Goal: Information Seeking & Learning: Learn about a topic

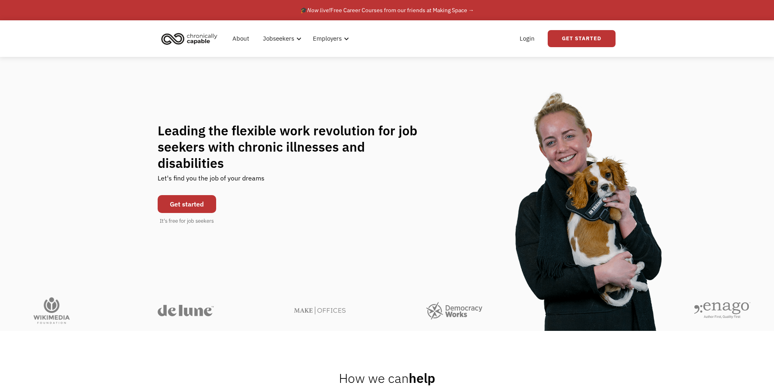
click at [208, 199] on link "Get started" at bounding box center [187, 204] width 58 height 18
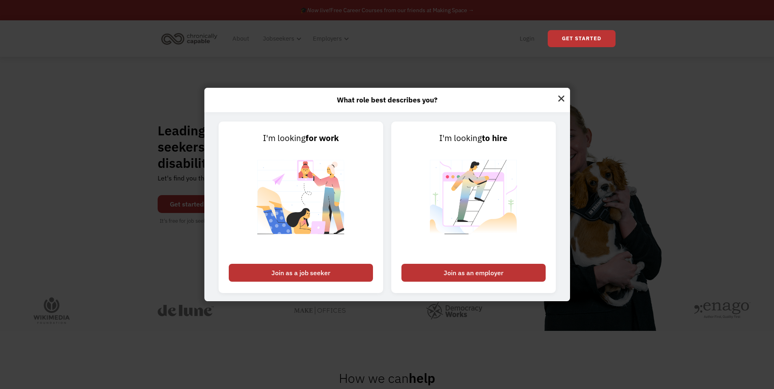
click at [196, 199] on div "What role best describes you? I'm looking for work Join as a job seeker I'm loo…" at bounding box center [387, 194] width 774 height 389
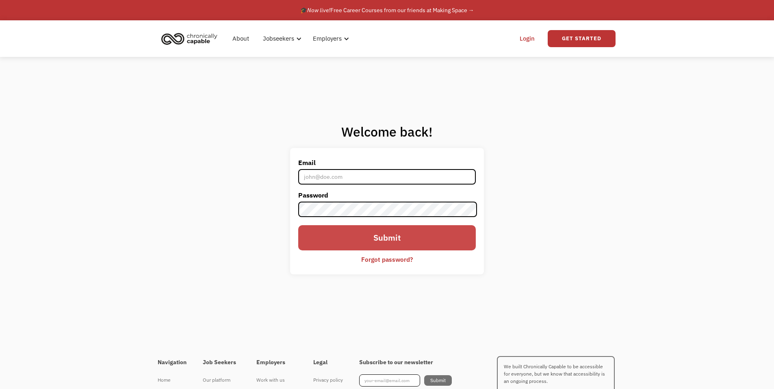
type input "[PERSON_NAME][EMAIL_ADDRESS][DOMAIN_NAME]"
click at [332, 240] on input "Submit" at bounding box center [386, 237] width 177 height 25
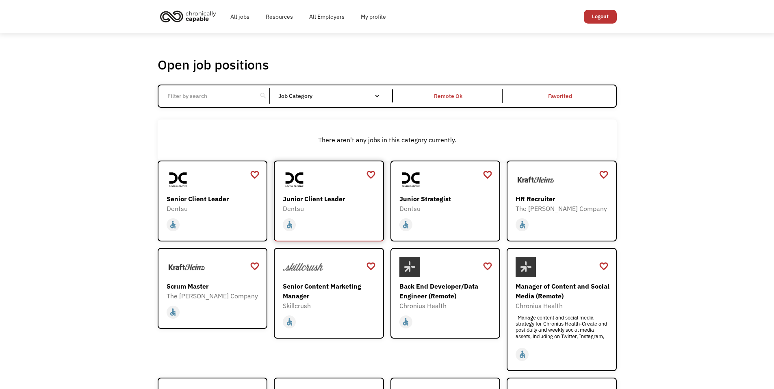
click at [308, 209] on div "Dentsu" at bounding box center [330, 209] width 94 height 10
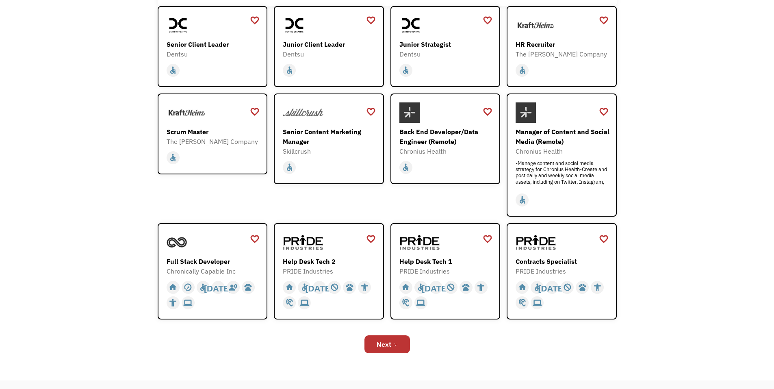
scroll to position [162, 0]
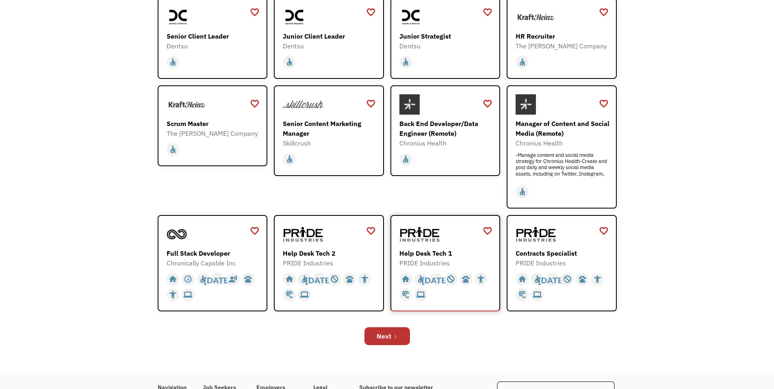
click at [474, 260] on div "PRIDE Industries" at bounding box center [446, 263] width 94 height 10
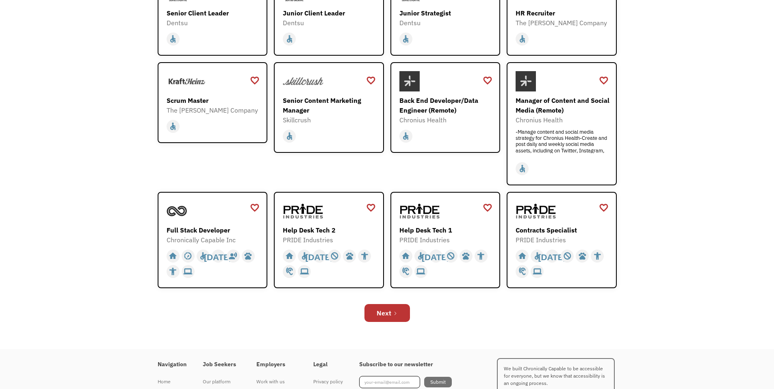
scroll to position [245, 0]
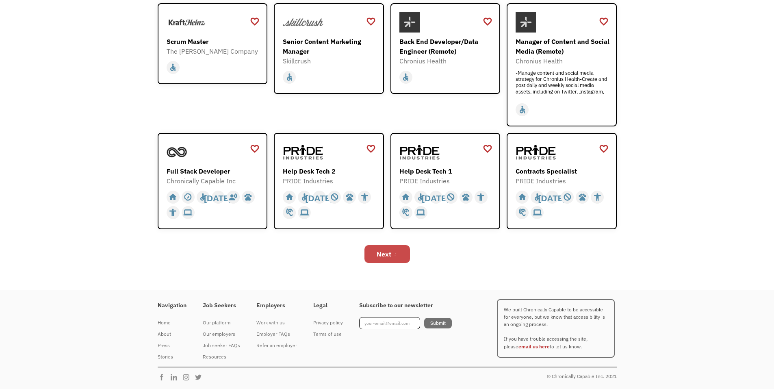
click at [395, 255] on icon "Next Page" at bounding box center [395, 254] width 2 height 3
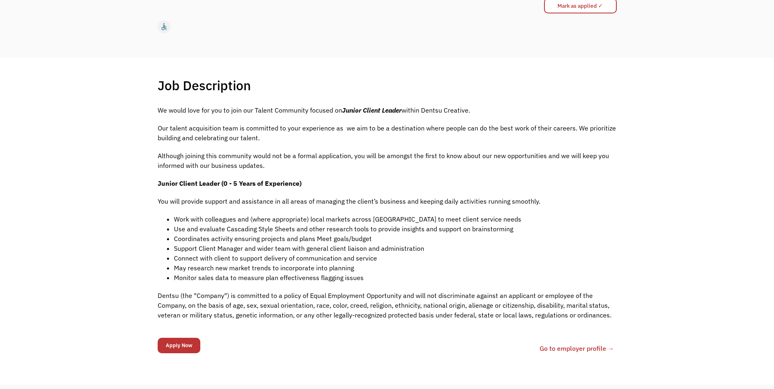
scroll to position [122, 0]
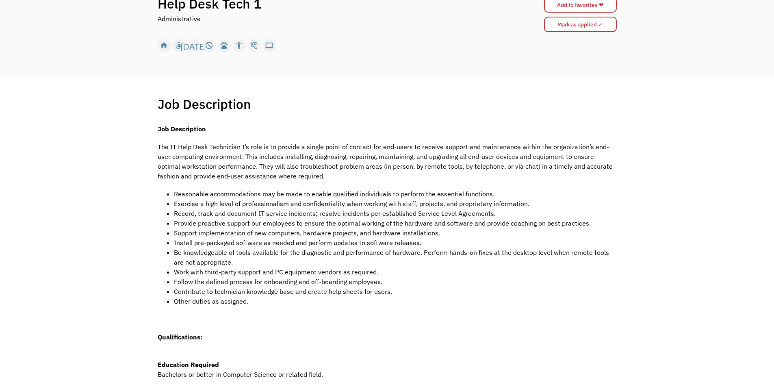
scroll to position [162, 0]
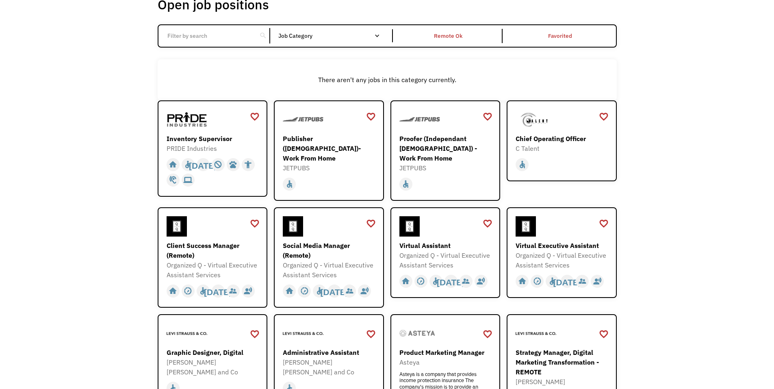
scroll to position [162, 0]
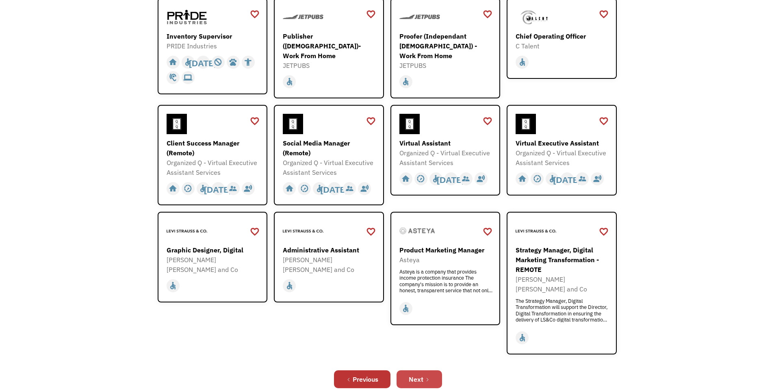
click at [435, 370] on link "Next" at bounding box center [418, 379] width 45 height 18
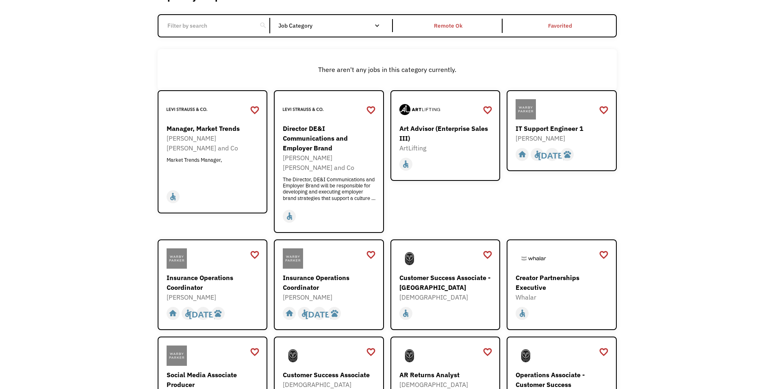
scroll to position [162, 0]
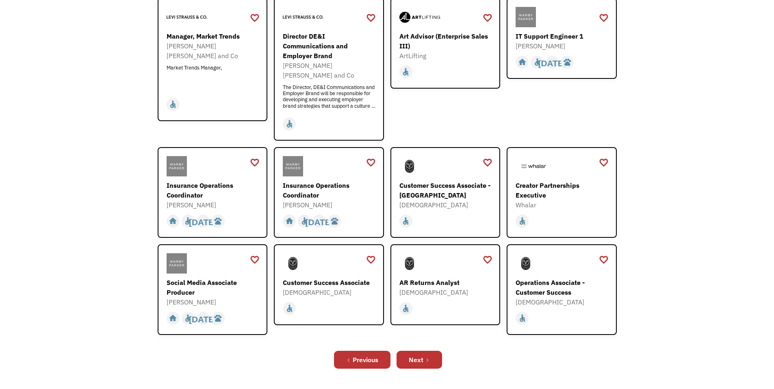
click at [444, 347] on div "Previous Next" at bounding box center [387, 360] width 459 height 26
click at [437, 351] on link "Next" at bounding box center [418, 360] width 45 height 18
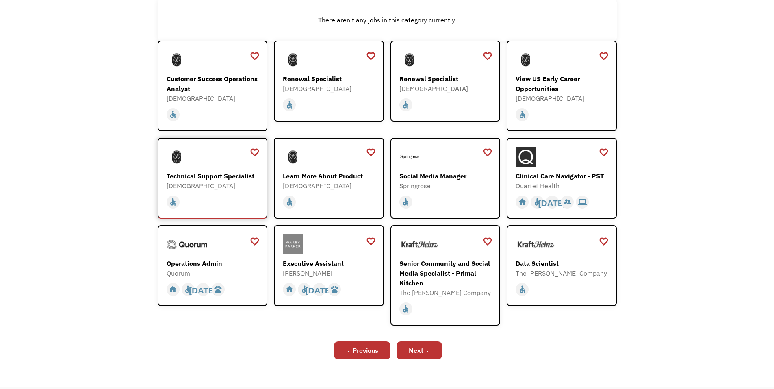
scroll to position [122, 0]
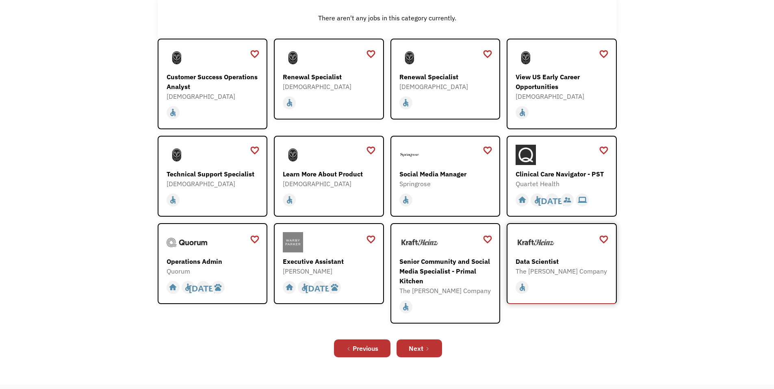
click at [534, 282] on div "home slow_motion_video accessible today not_interested supervisor_account recor…" at bounding box center [563, 286] width 94 height 15
click at [427, 350] on icon "Next Page" at bounding box center [428, 348] width 2 height 3
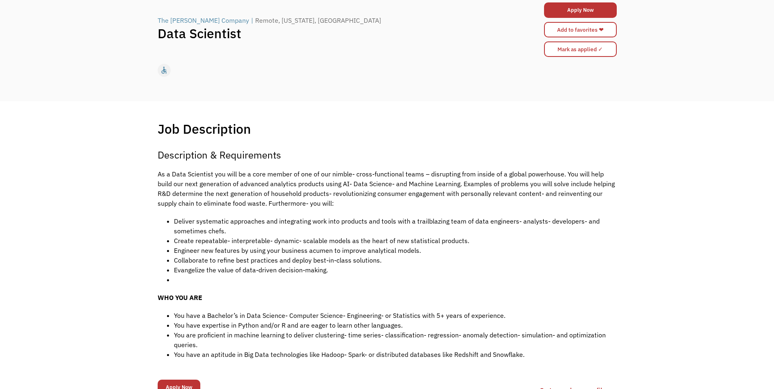
scroll to position [81, 0]
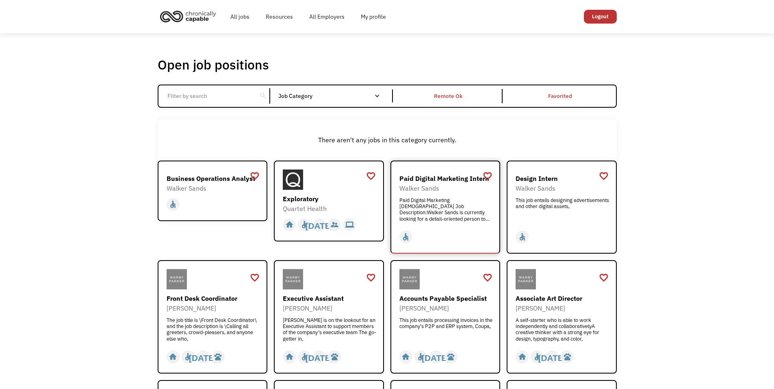
click at [448, 206] on div "Paid Digital Marketing Intern Job Description:Walker Sands is currently looking…" at bounding box center [446, 209] width 94 height 24
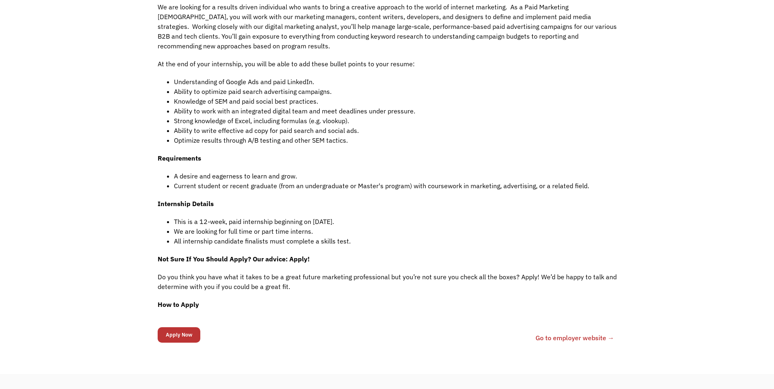
scroll to position [406, 0]
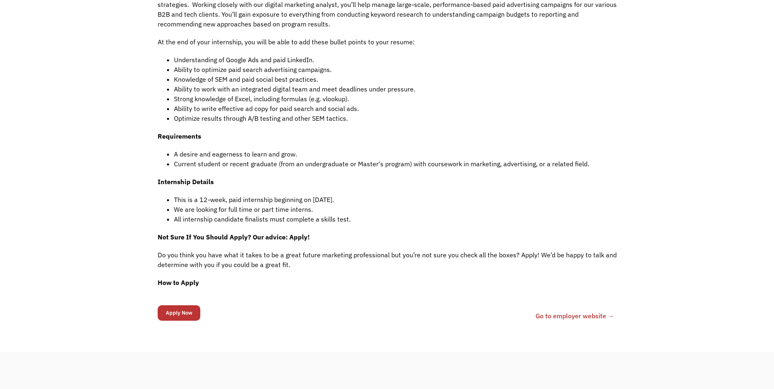
click at [602, 320] on link "Go to employer website →" at bounding box center [574, 316] width 79 height 10
